Goal: Information Seeking & Learning: Learn about a topic

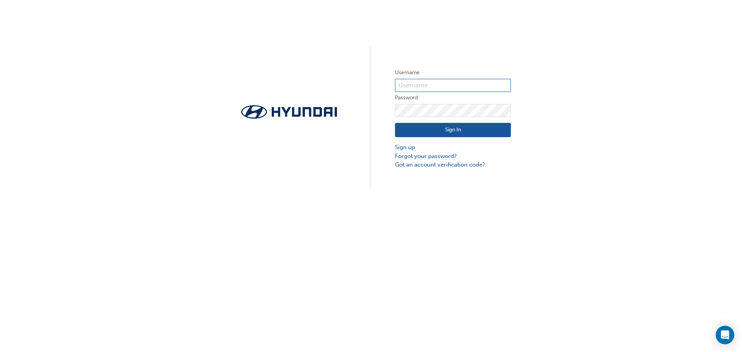
type input "32716"
click at [431, 132] on button "Sign In" at bounding box center [453, 130] width 116 height 15
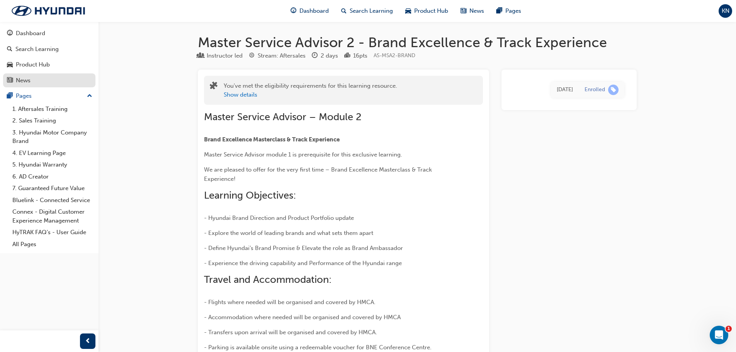
click at [32, 83] on div "News" at bounding box center [49, 81] width 85 height 10
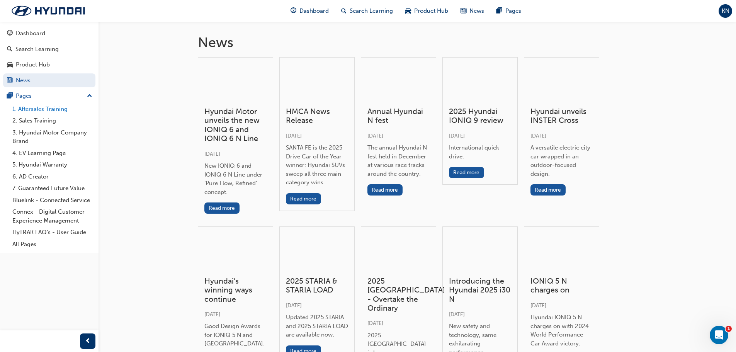
click at [47, 111] on link "1. Aftersales Training" at bounding box center [52, 109] width 86 height 12
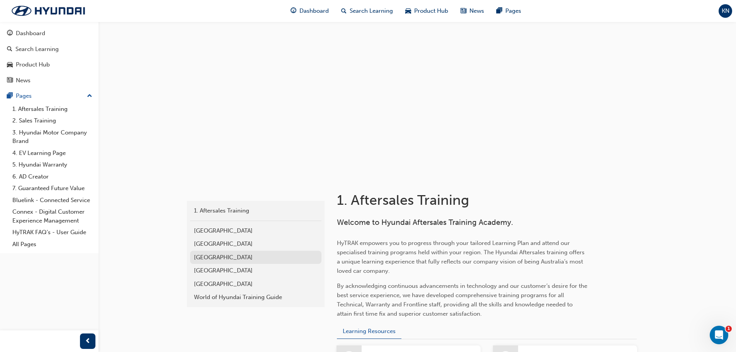
click at [219, 258] on div "[GEOGRAPHIC_DATA]" at bounding box center [256, 257] width 124 height 9
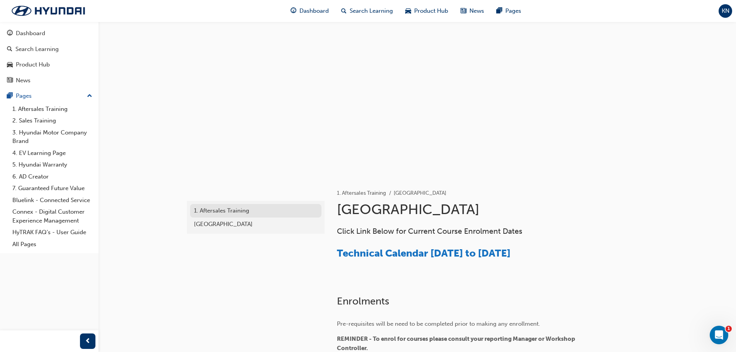
scroll to position [187, 0]
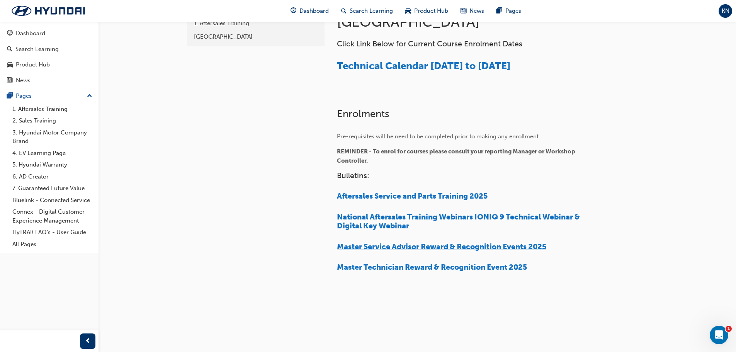
click at [442, 245] on span "Master Service Advisor Reward & Recognition Events 2025" at bounding box center [441, 246] width 209 height 9
